Goal: Task Accomplishment & Management: Use online tool/utility

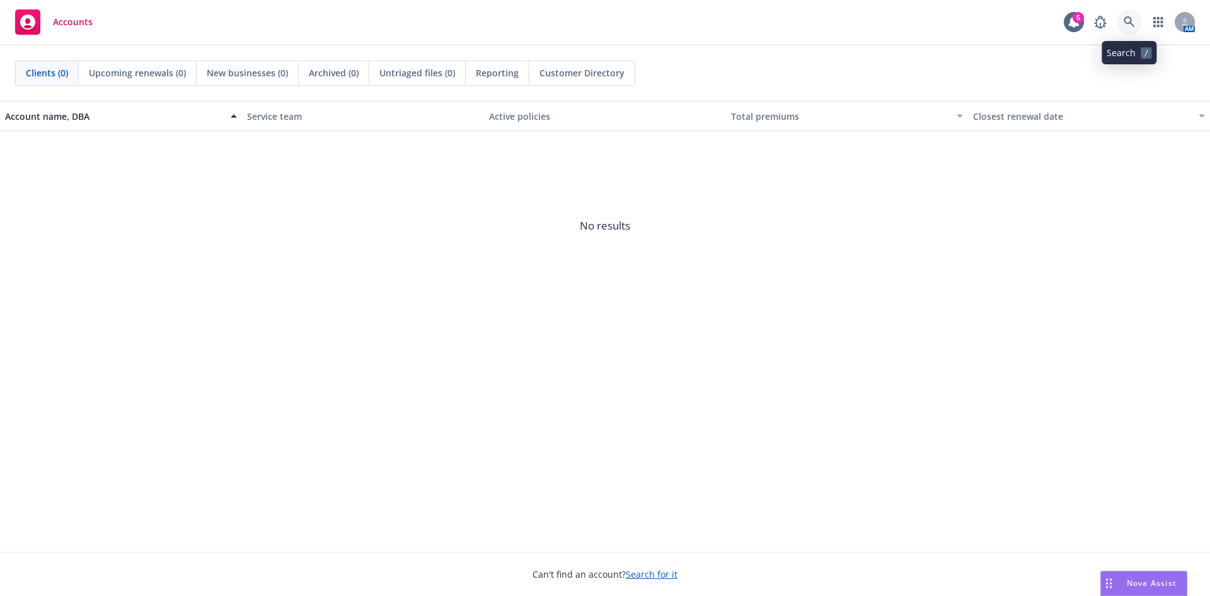
click at [1138, 21] on link at bounding box center [1129, 21] width 25 height 25
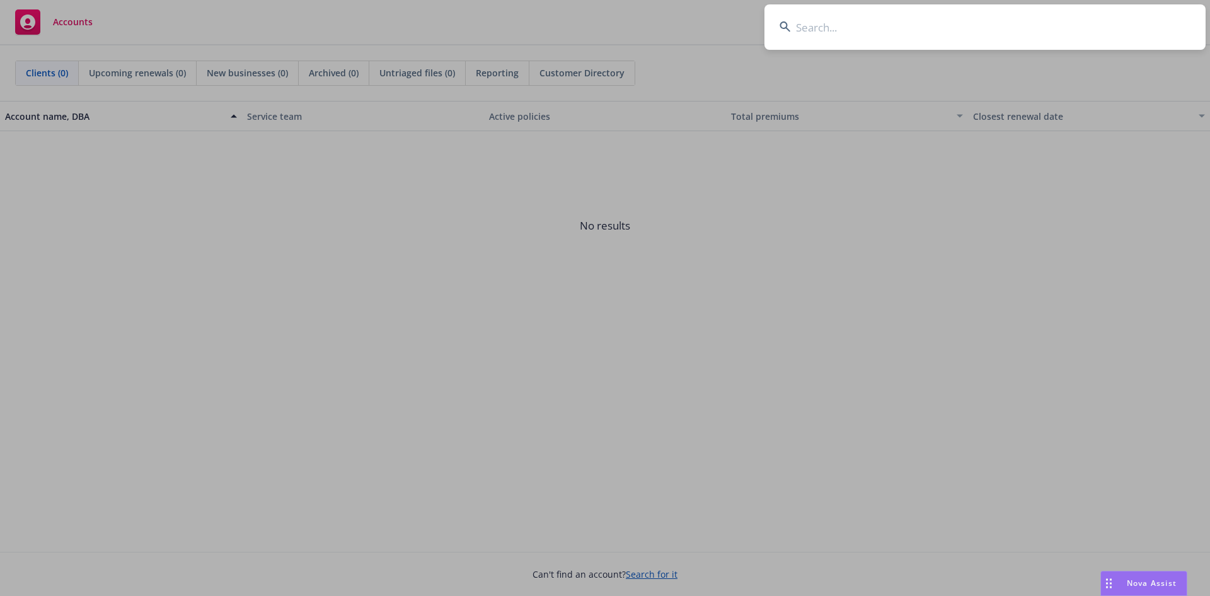
click at [857, 29] on input at bounding box center [985, 26] width 441 height 45
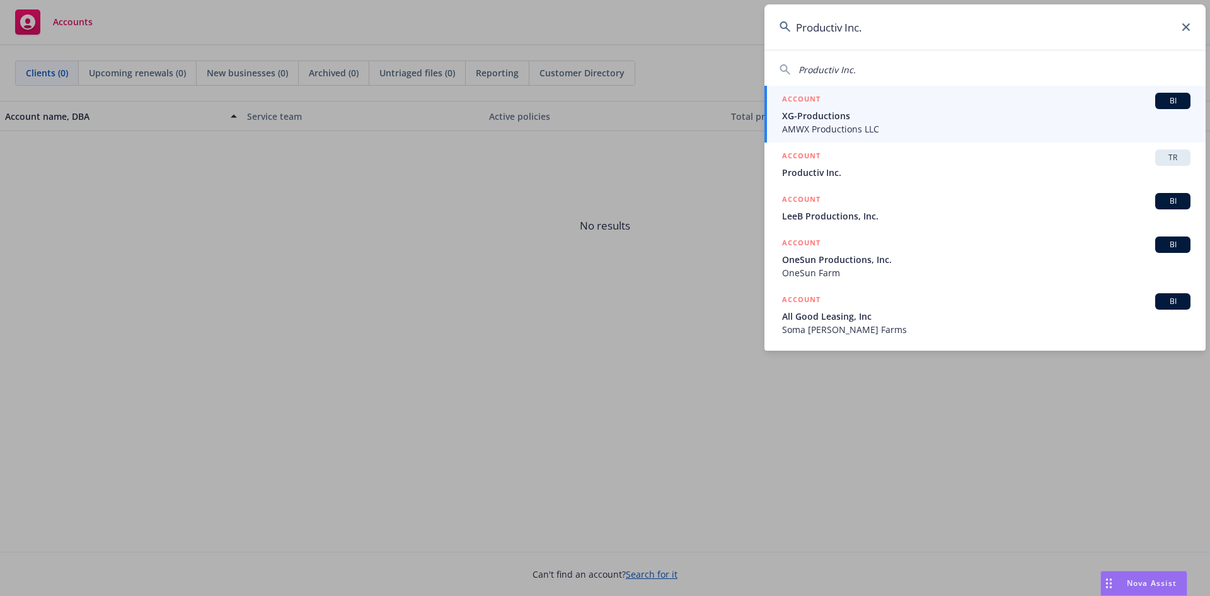
drag, startPoint x: 873, startPoint y: 28, endPoint x: 847, endPoint y: 30, distance: 25.9
click at [847, 30] on input "Productiv Inc." at bounding box center [985, 26] width 441 height 45
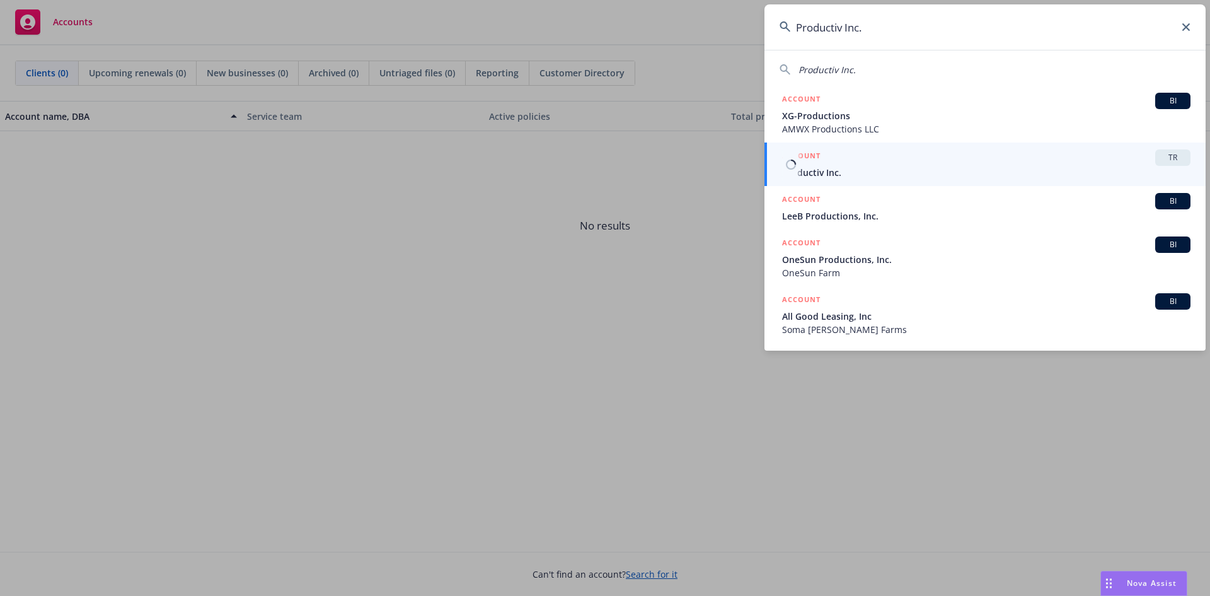
type input "Productiv Inc."
click at [1174, 153] on span "TR" at bounding box center [1172, 157] width 25 height 11
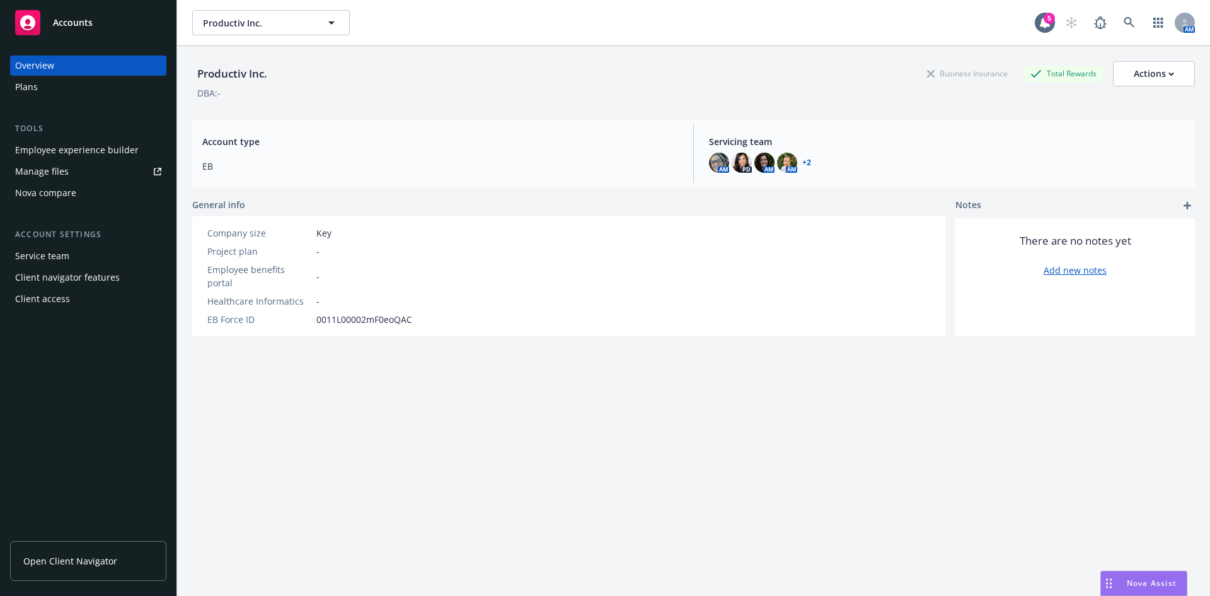
click at [43, 199] on div "Nova compare" at bounding box center [45, 193] width 61 height 20
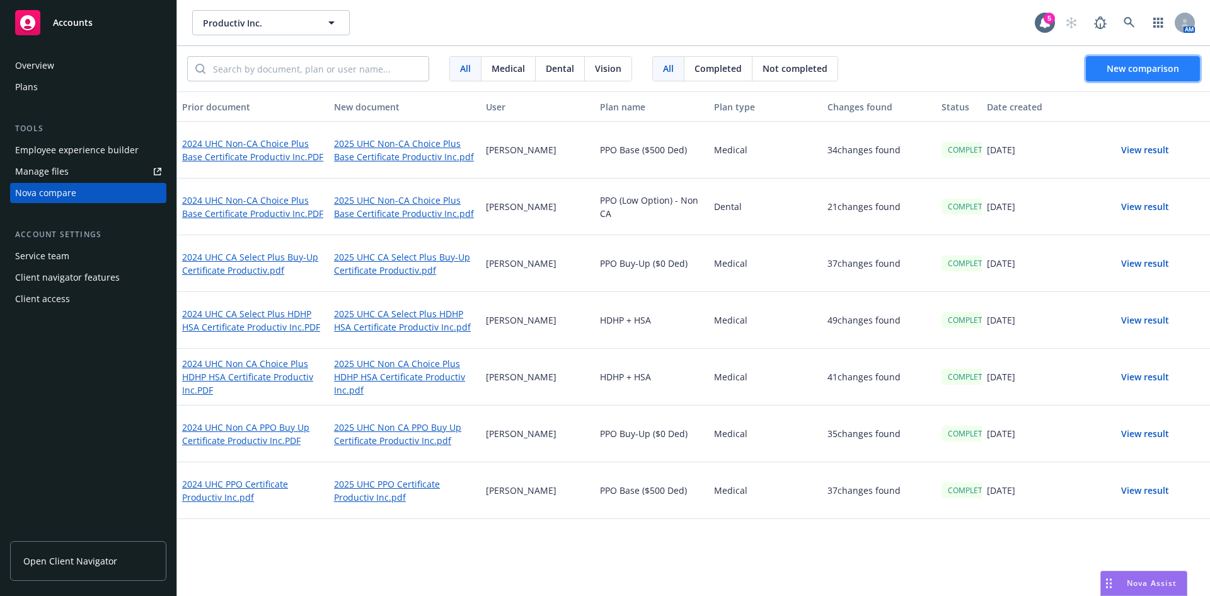
click at [1119, 67] on span "New comparison" at bounding box center [1143, 68] width 72 height 12
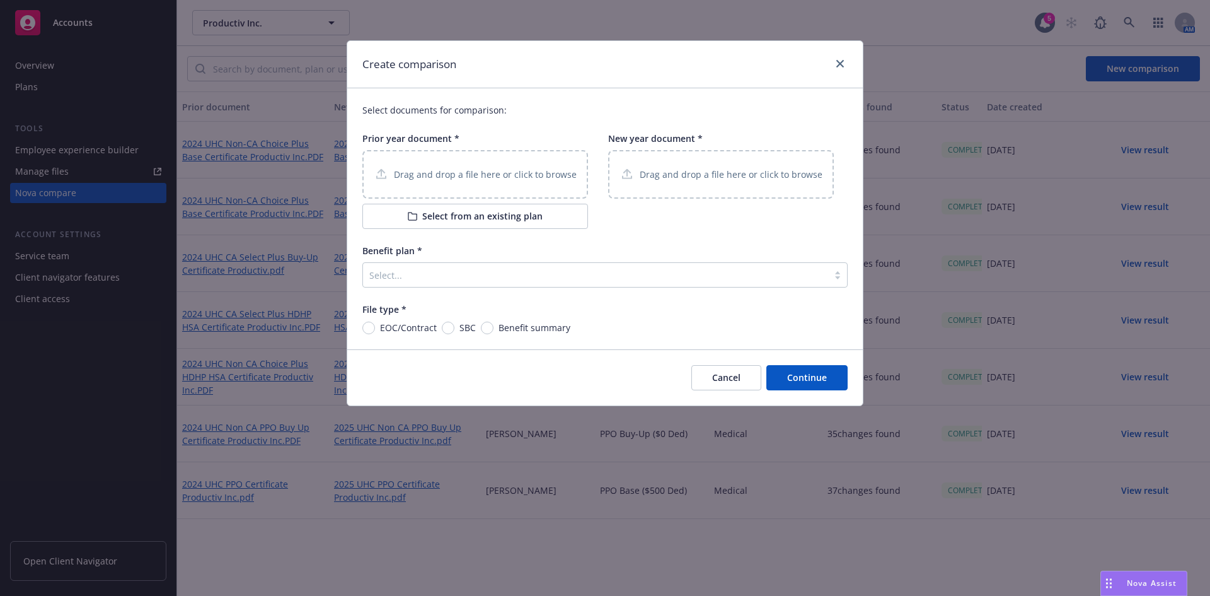
click at [454, 158] on div "Drag and drop a file here or click to browse" at bounding box center [475, 174] width 226 height 49
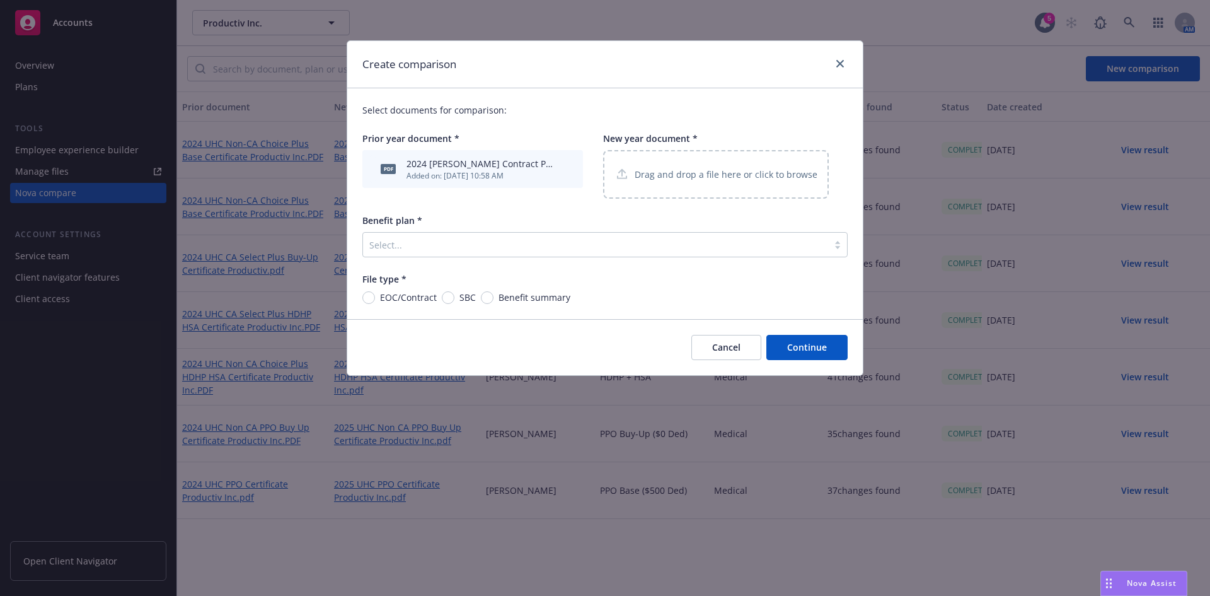
click at [640, 175] on p "Drag and drop a file here or click to browse" at bounding box center [726, 174] width 183 height 13
click at [705, 171] on p "Drag and drop a file here or click to browse" at bounding box center [726, 174] width 183 height 13
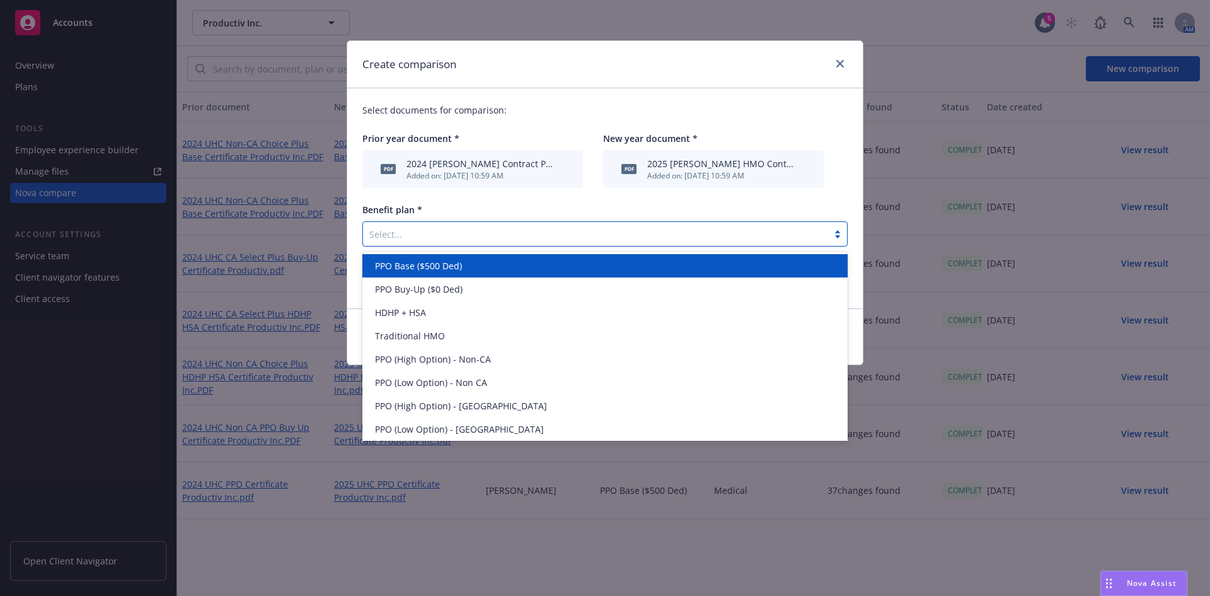
click at [488, 232] on div at bounding box center [595, 233] width 453 height 15
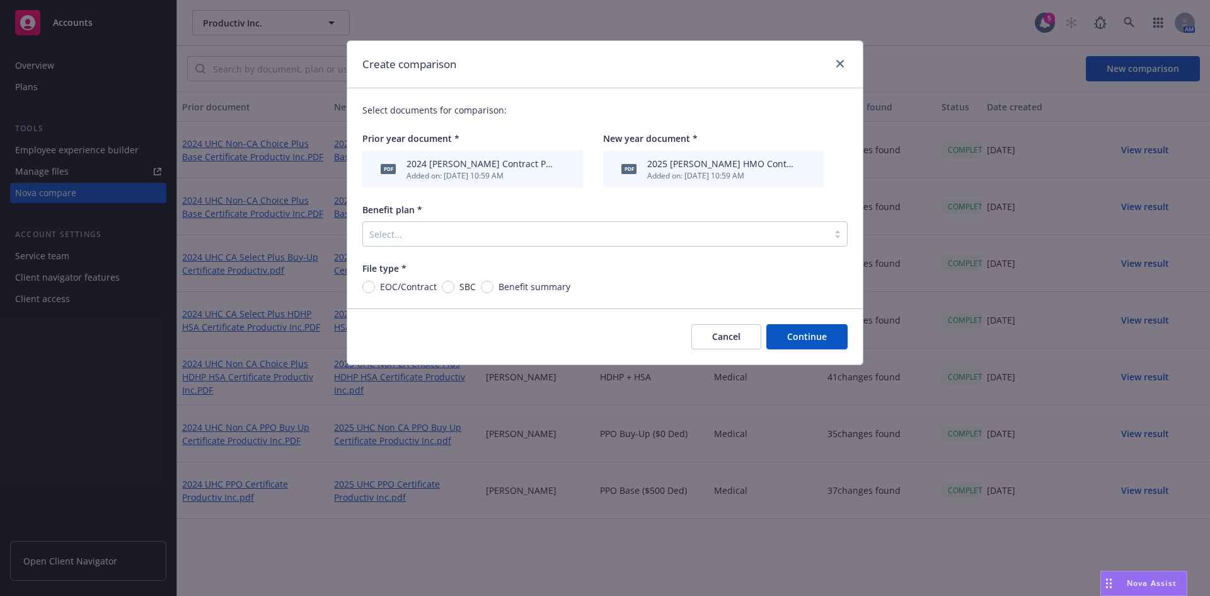
click at [403, 235] on div at bounding box center [595, 233] width 453 height 15
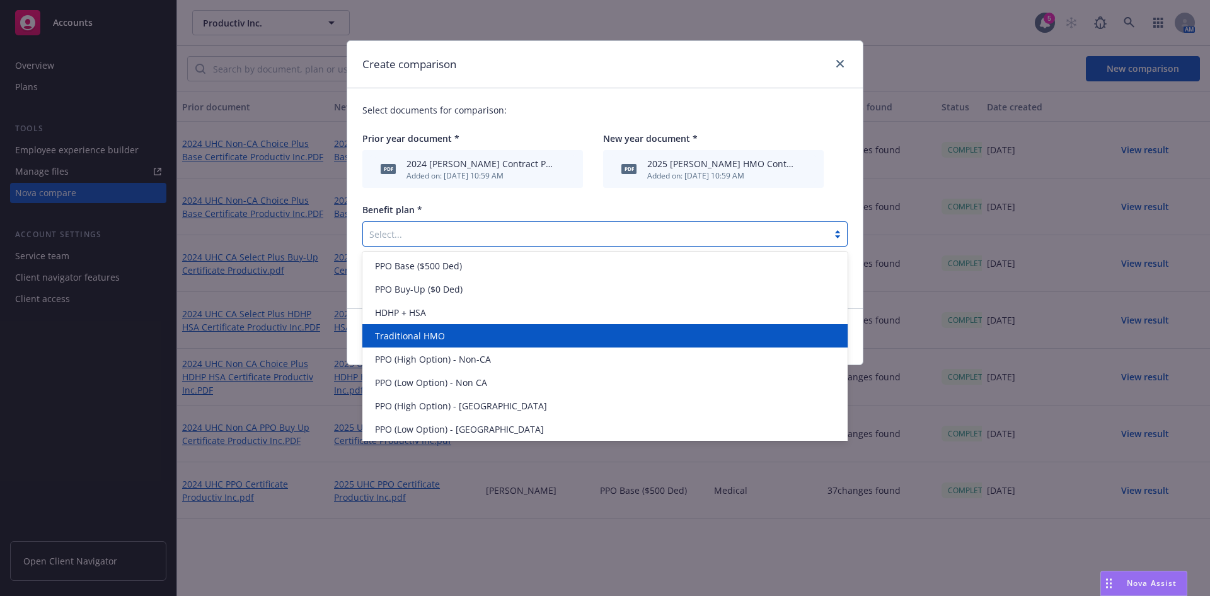
click at [410, 334] on span "Traditional HMO" at bounding box center [410, 335] width 70 height 13
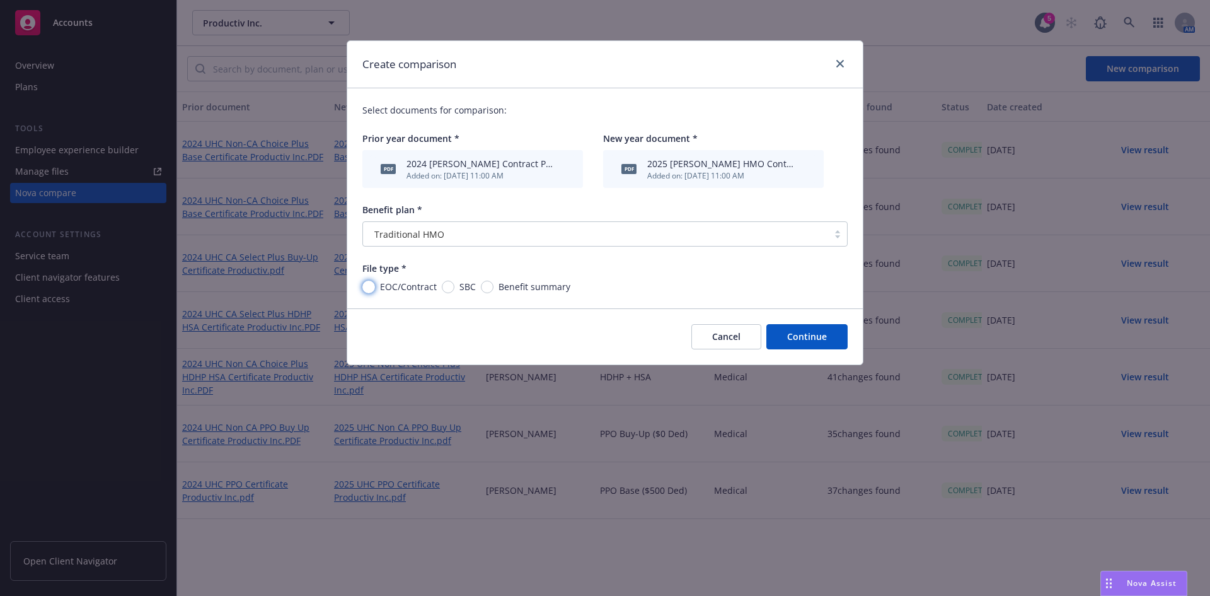
click at [372, 291] on input "EOC/Contract" at bounding box center [368, 286] width 13 height 13
radio input "true"
click at [476, 234] on div "Traditional HMO" at bounding box center [595, 234] width 453 height 13
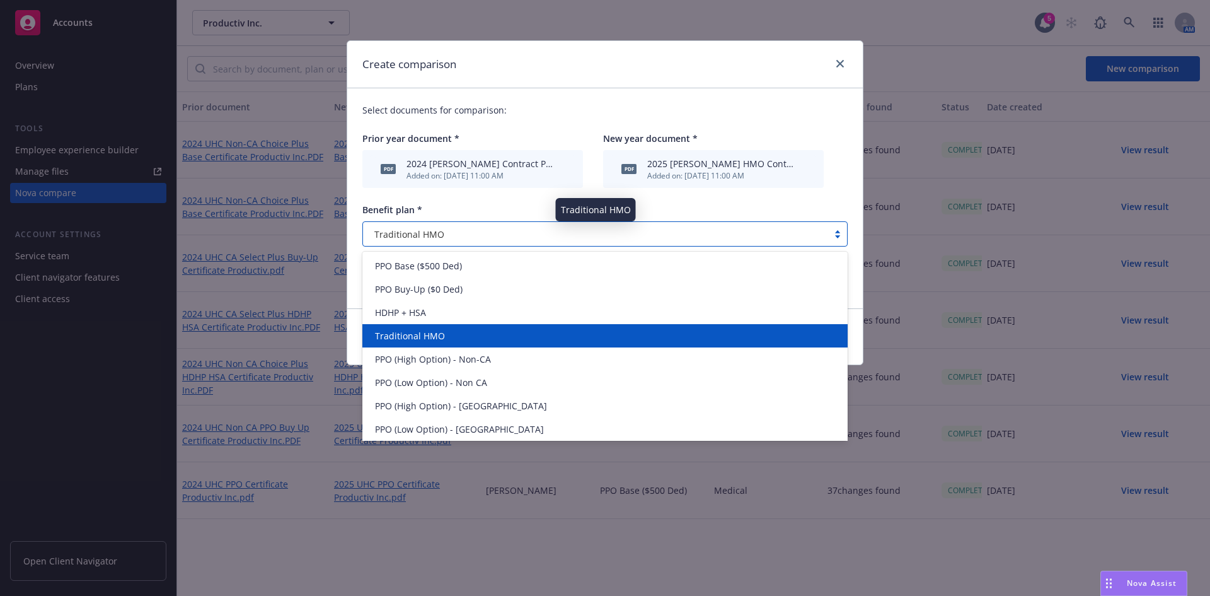
click at [476, 234] on div "Traditional HMO" at bounding box center [595, 234] width 453 height 13
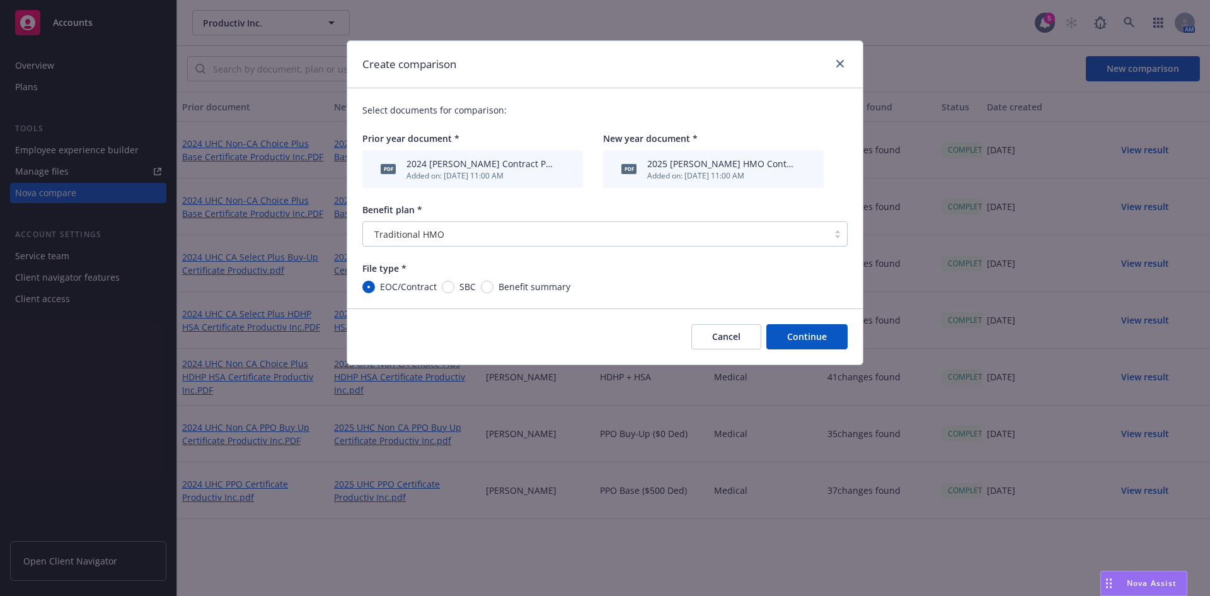
click at [816, 336] on button "Continue" at bounding box center [806, 336] width 81 height 25
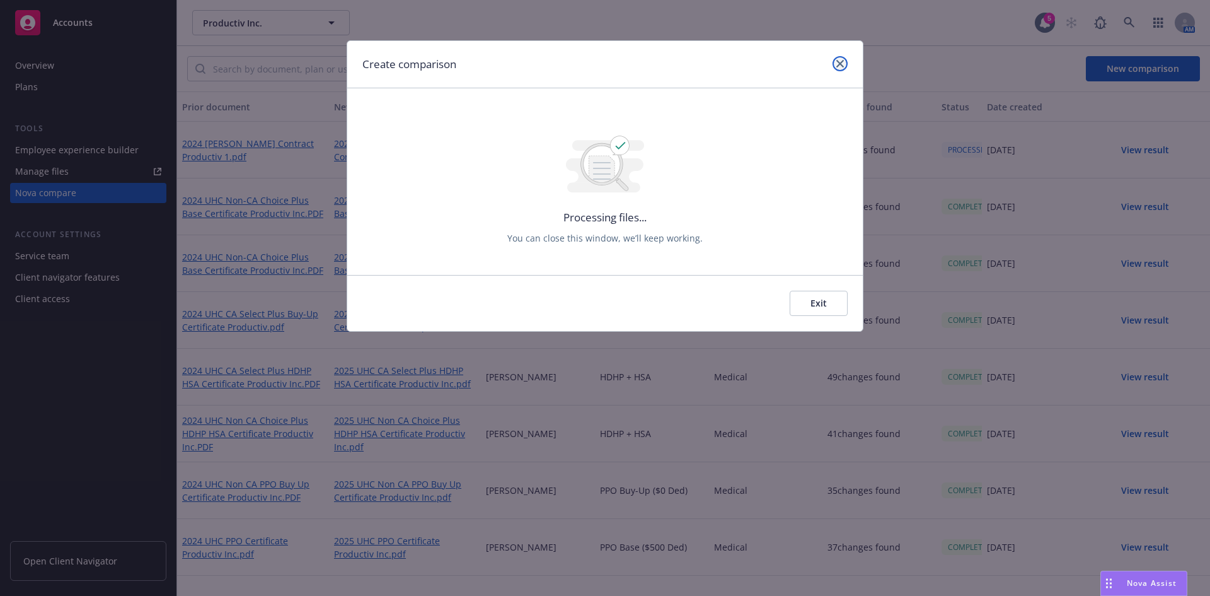
click at [841, 61] on icon "close" at bounding box center [840, 64] width 8 height 8
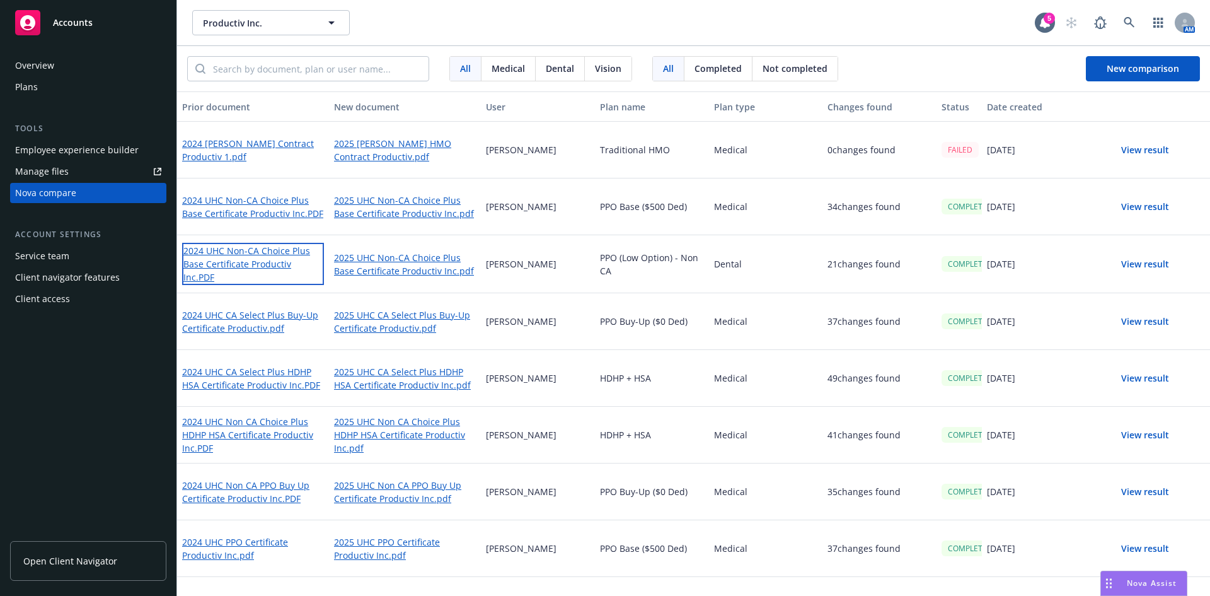
click at [210, 258] on link "2024 UHC Non-CA Choice Plus Base Certificate Productiv Inc.PDF" at bounding box center [253, 264] width 142 height 42
click at [1144, 74] on span "New comparison" at bounding box center [1143, 68] width 72 height 12
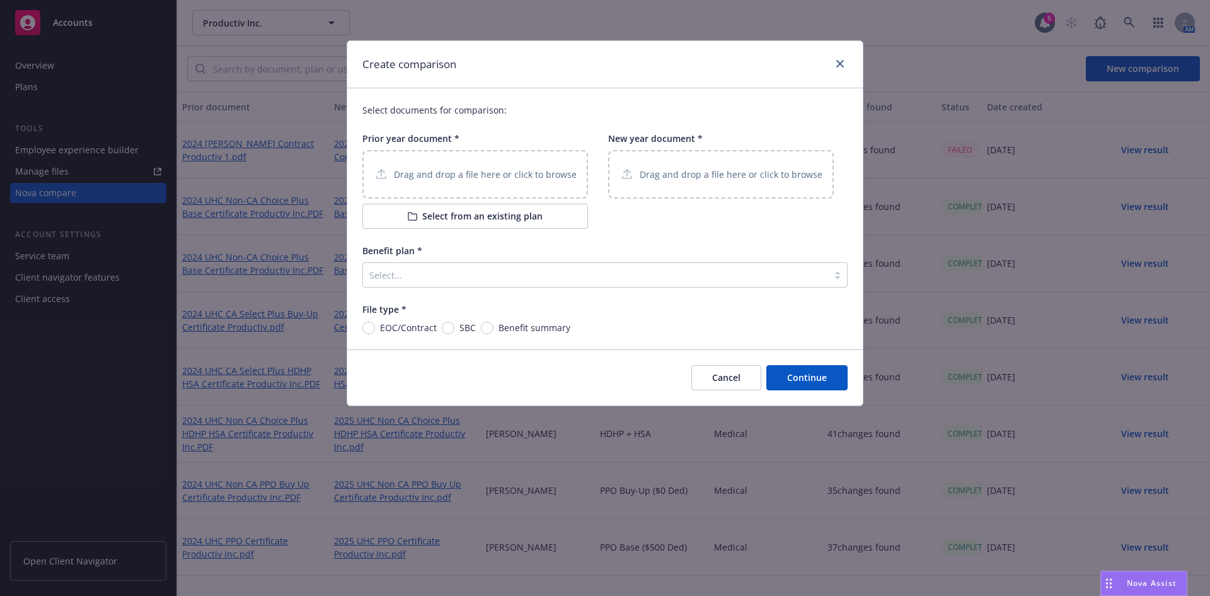
click at [505, 176] on p "Drag and drop a file here or click to browse" at bounding box center [485, 174] width 183 height 13
click at [648, 170] on p "Drag and drop a file here or click to browse" at bounding box center [731, 174] width 183 height 13
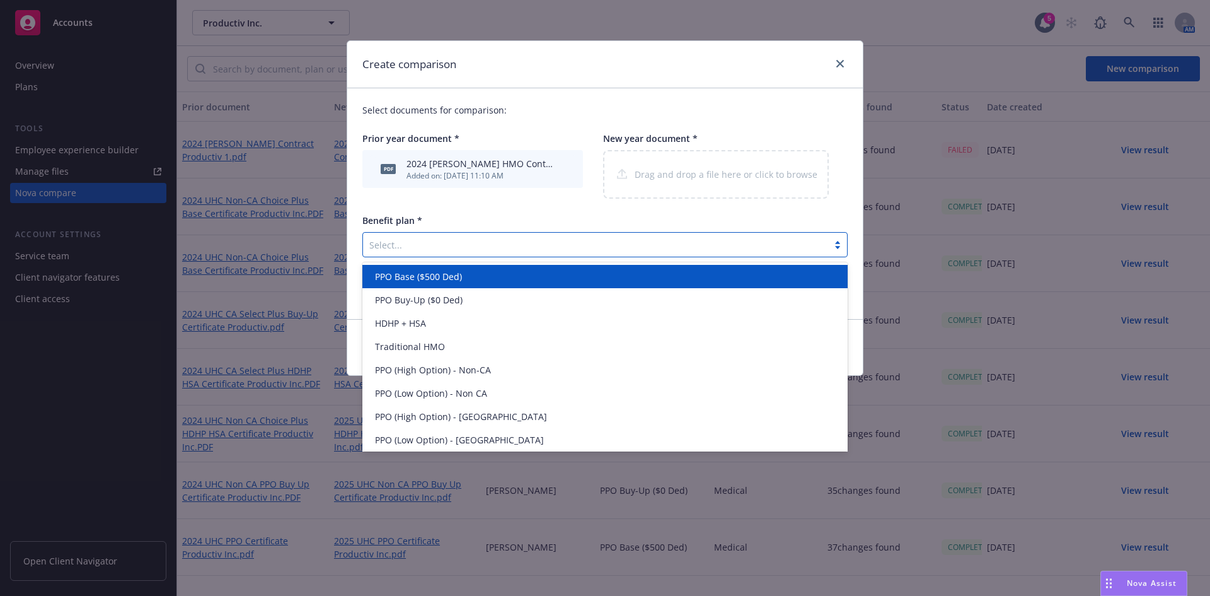
click at [389, 238] on div at bounding box center [595, 244] width 453 height 15
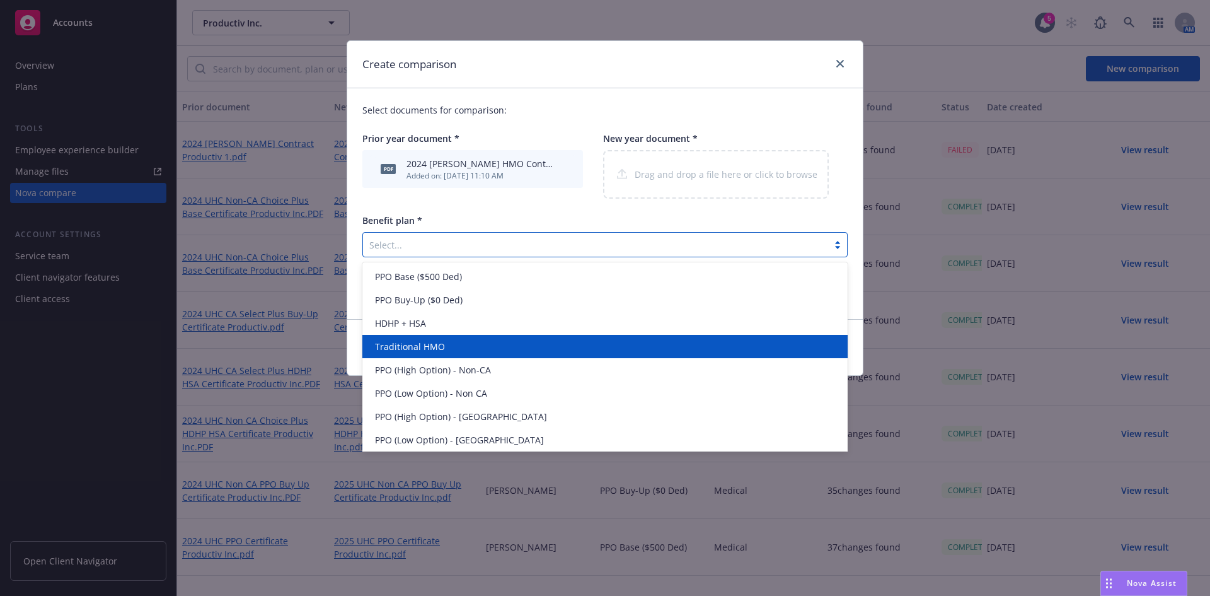
click at [409, 342] on span "Traditional HMO" at bounding box center [410, 346] width 70 height 13
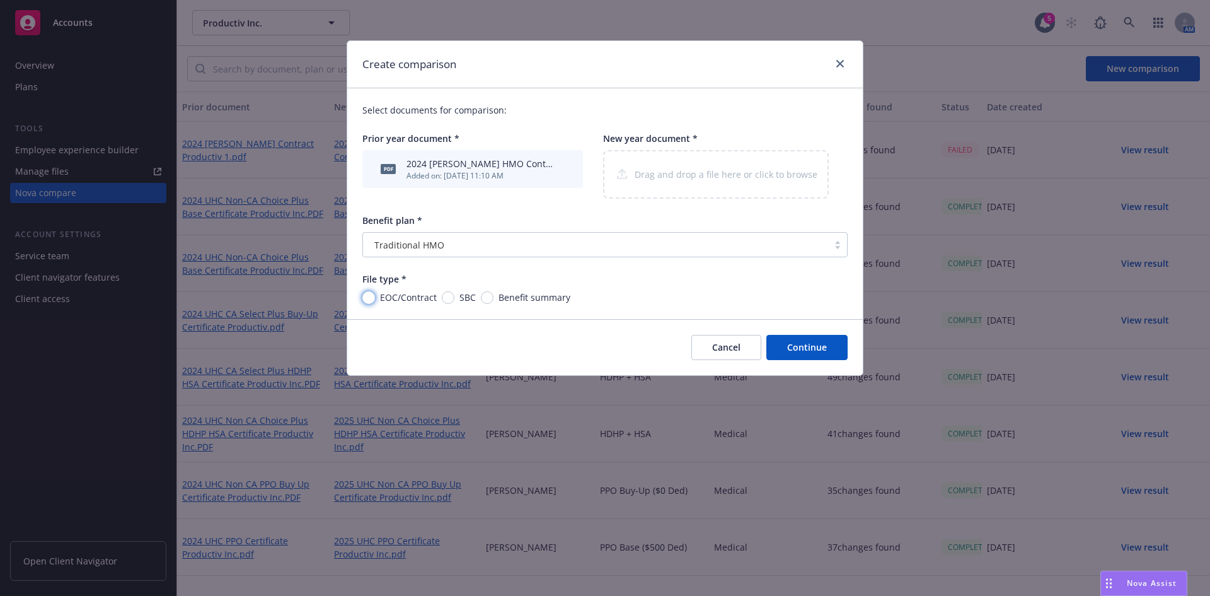
click at [371, 299] on input "EOC/Contract" at bounding box center [368, 297] width 13 height 13
radio input "true"
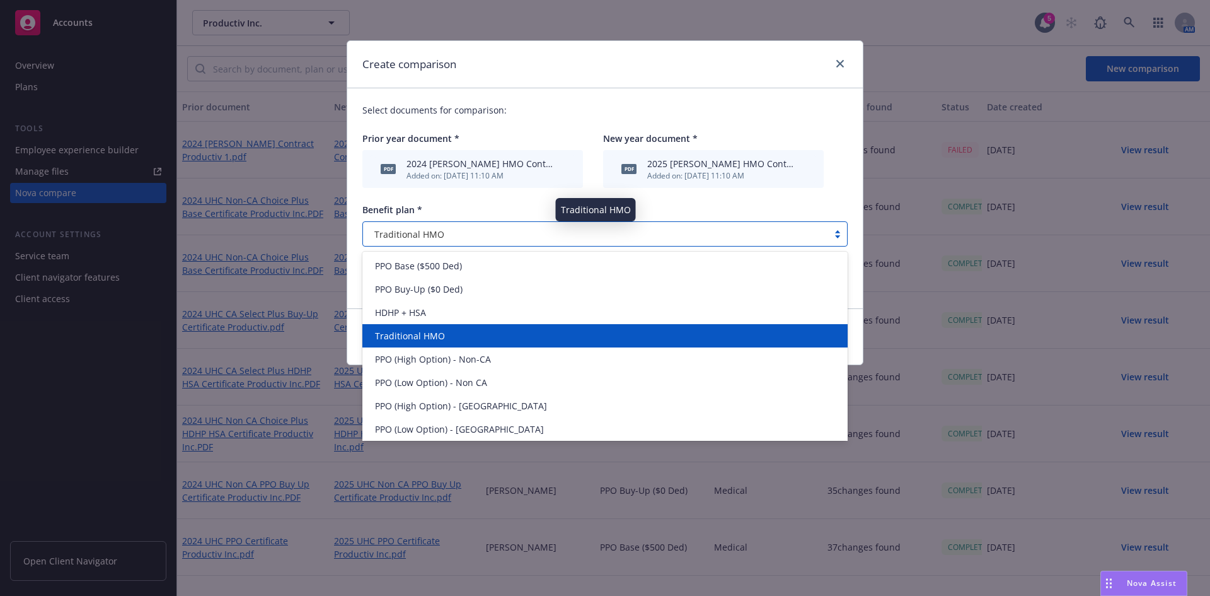
click at [503, 236] on div "Traditional HMO" at bounding box center [595, 234] width 453 height 13
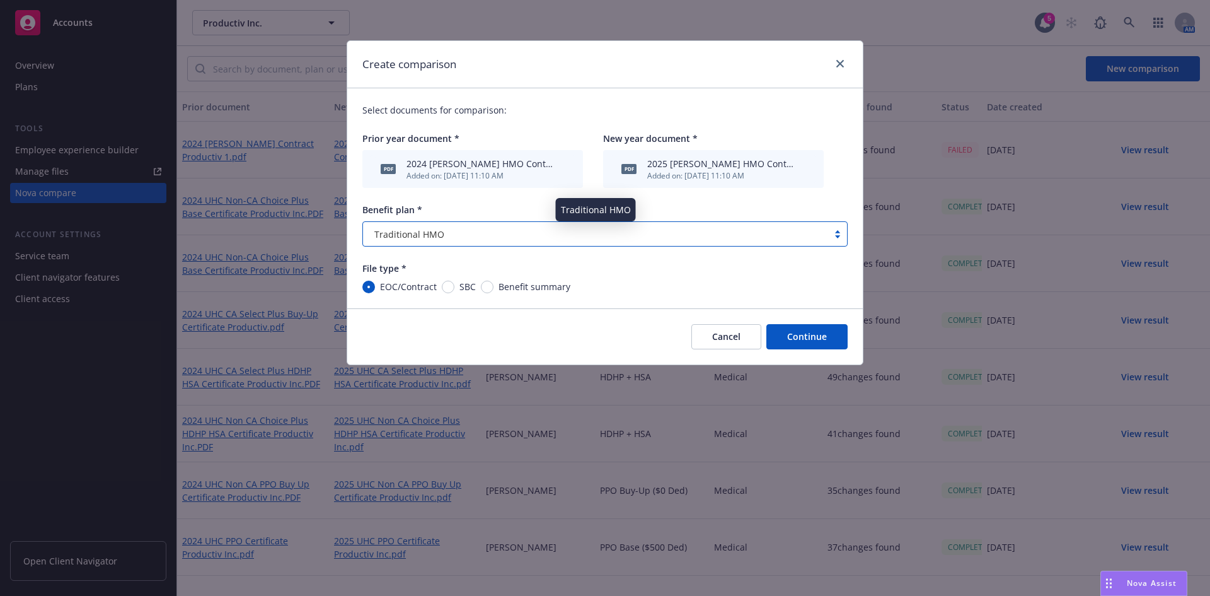
click at [503, 236] on div "Traditional HMO" at bounding box center [595, 234] width 453 height 13
click at [831, 338] on button "Continue" at bounding box center [806, 336] width 81 height 25
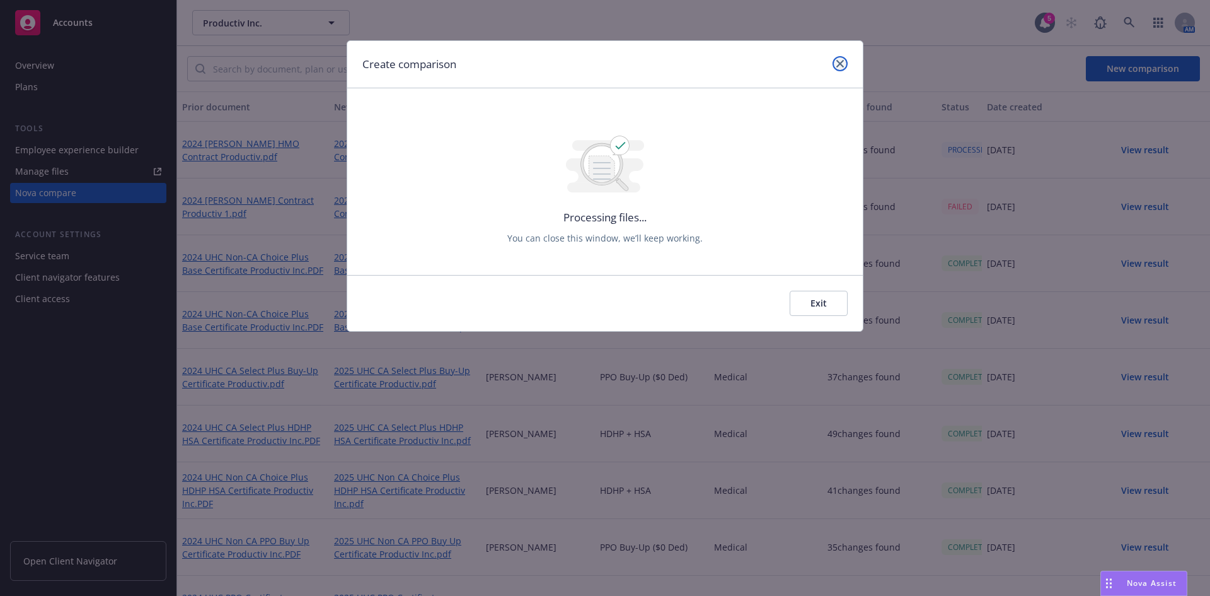
click at [838, 69] on link "close" at bounding box center [840, 63] width 15 height 15
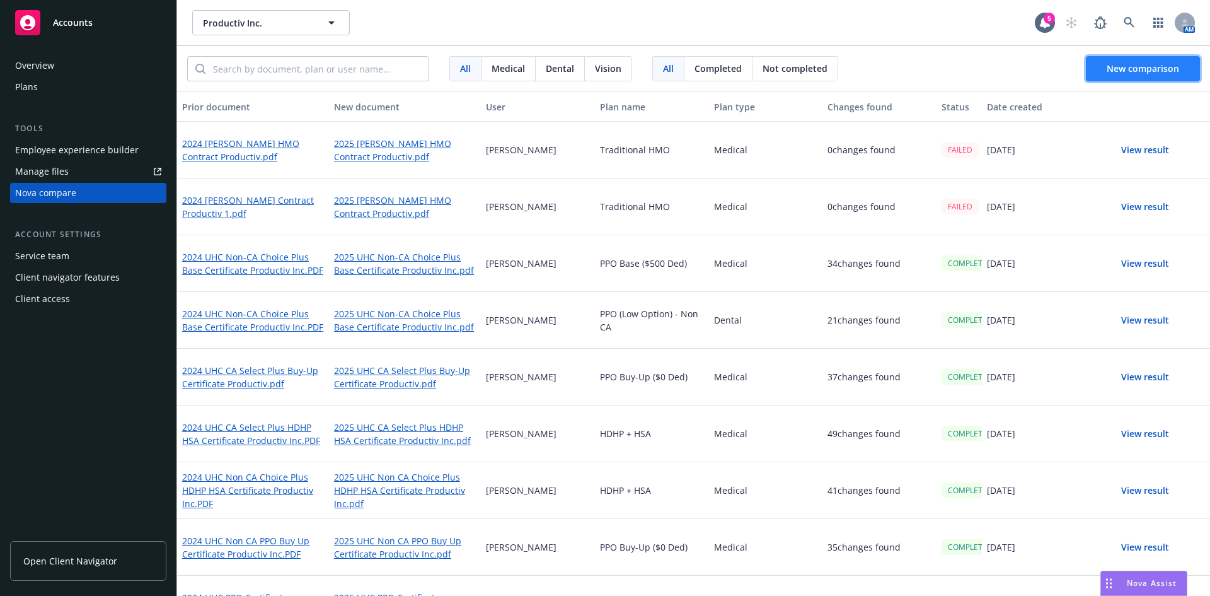
click at [1102, 71] on button "New comparison" at bounding box center [1143, 68] width 114 height 25
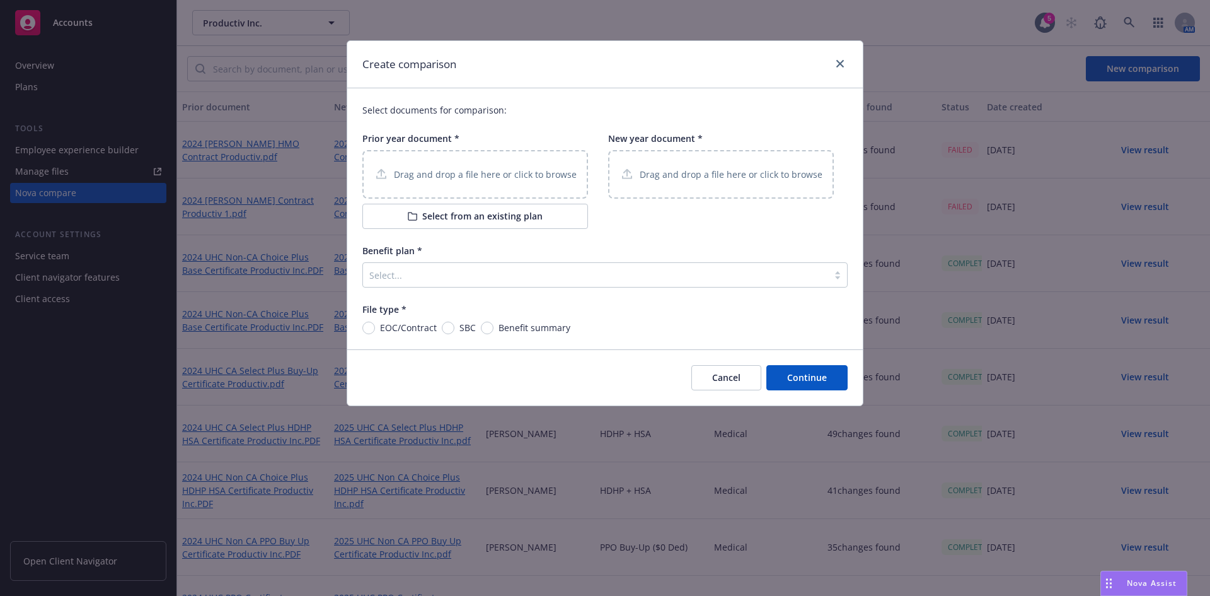
click at [494, 275] on div at bounding box center [595, 274] width 453 height 15
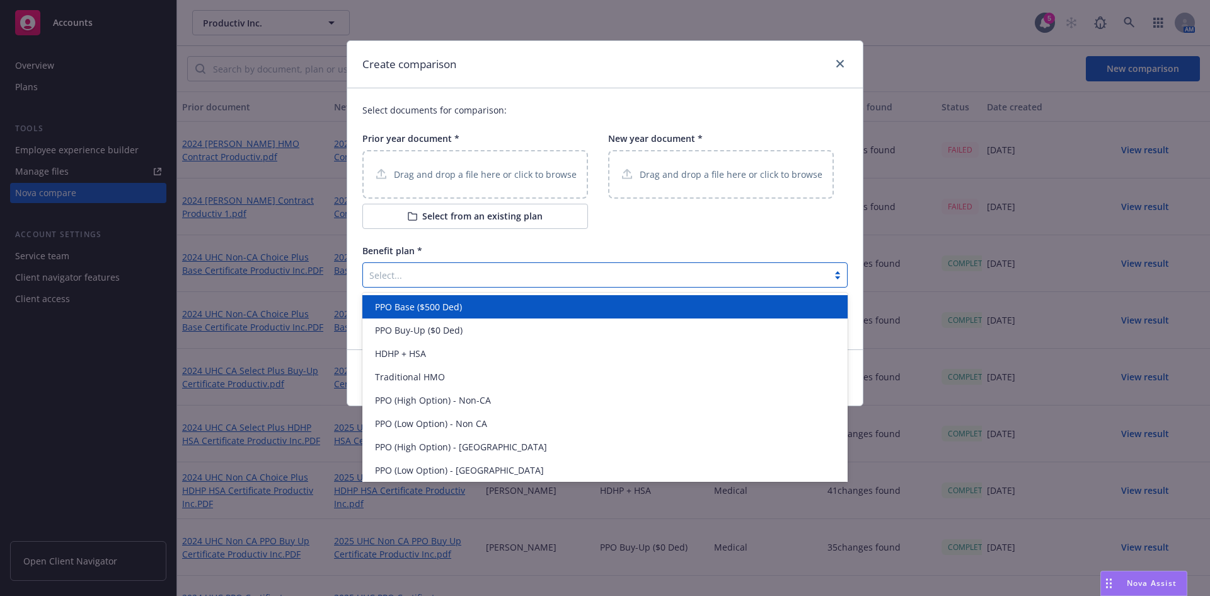
click at [848, 61] on div "Create comparison" at bounding box center [605, 64] width 516 height 47
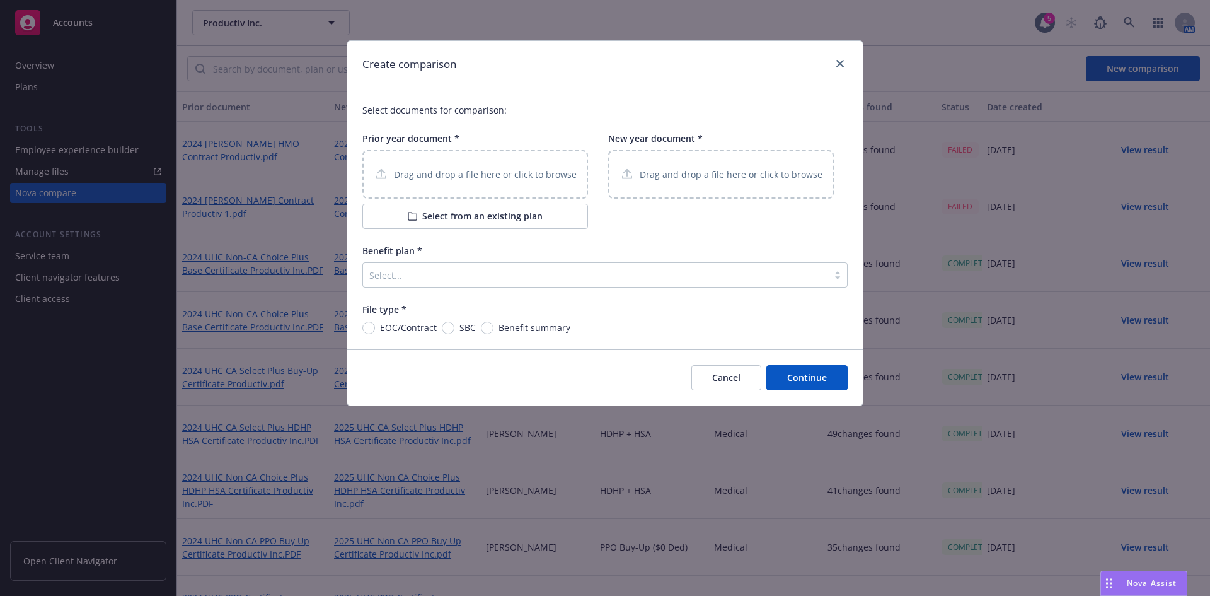
click at [848, 62] on div "Create comparison" at bounding box center [605, 64] width 516 height 47
click at [843, 65] on icon "close" at bounding box center [840, 64] width 8 height 8
